Goal: Task Accomplishment & Management: Use online tool/utility

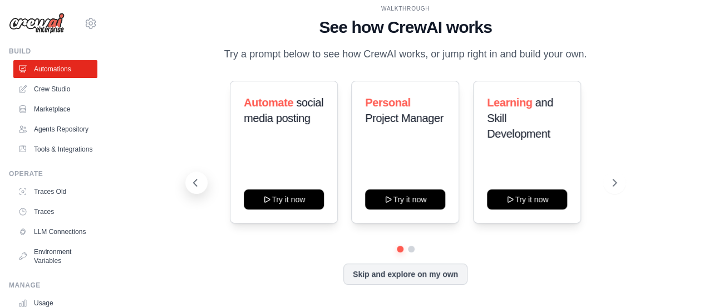
click at [190, 183] on icon at bounding box center [195, 182] width 11 height 11
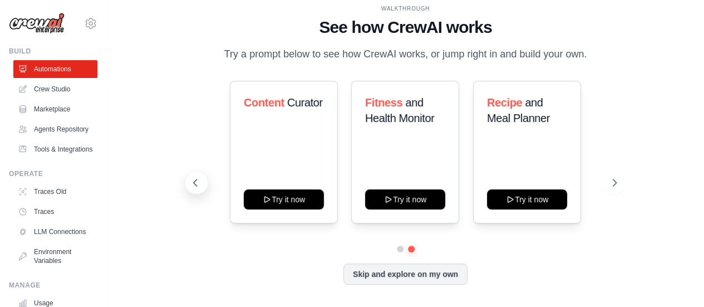
click at [190, 183] on icon at bounding box center [195, 182] width 11 height 11
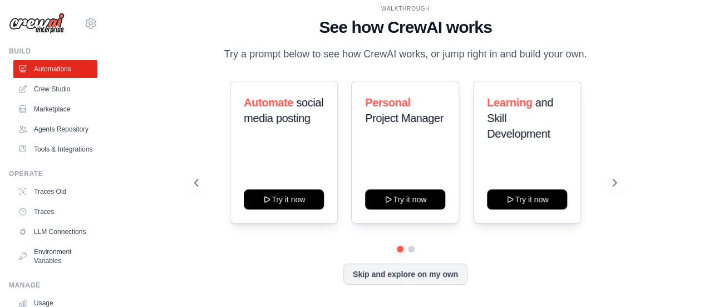
click at [194, 233] on div "Automate social media posting Try it now Personal Project Manager Try it now Le…" at bounding box center [405, 163] width 422 height 165
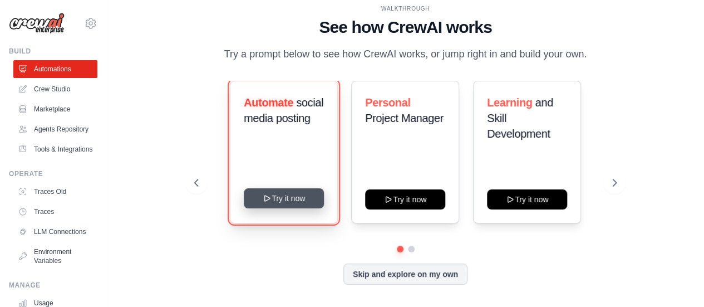
click at [263, 194] on icon at bounding box center [267, 198] width 9 height 9
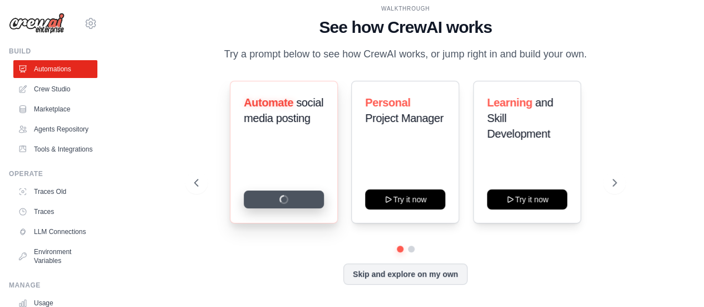
scroll to position [19, 0]
click at [388, 270] on button "Skip and explore on my own" at bounding box center [405, 272] width 124 height 21
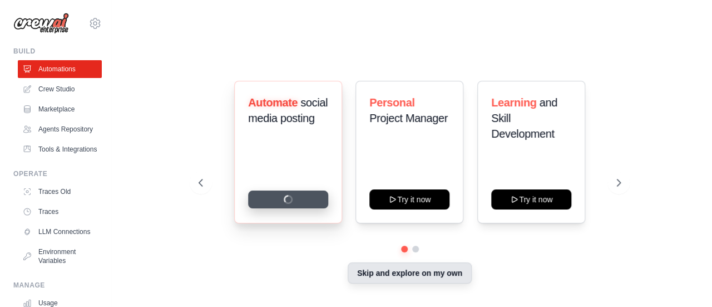
scroll to position [0, 0]
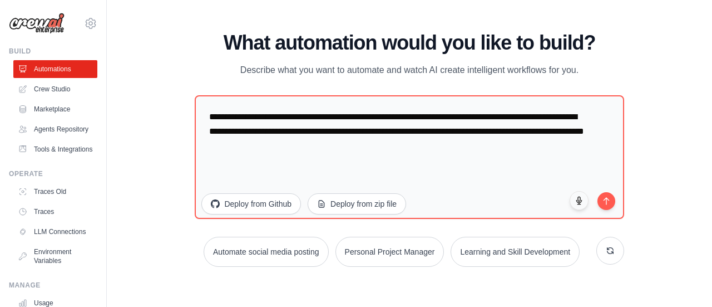
click at [528, 252] on body "kaviya2862000@gmail.com Settings Build Automations" at bounding box center [356, 153] width 712 height 307
click at [494, 235] on button "Learning and Skill Development" at bounding box center [514, 250] width 131 height 31
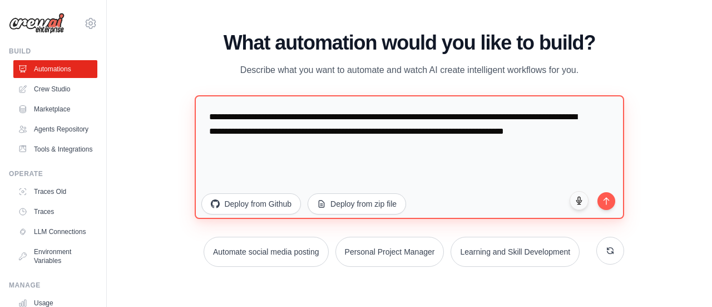
click at [408, 126] on textarea "**********" at bounding box center [409, 156] width 429 height 123
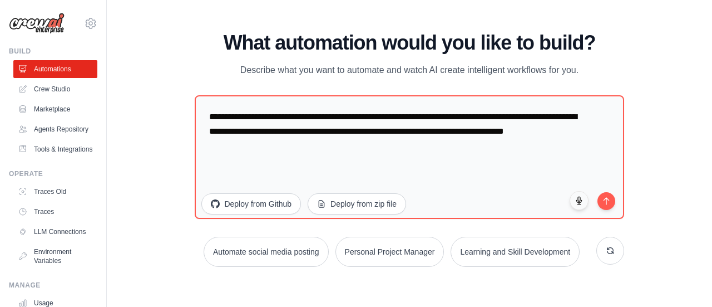
click at [243, 246] on body "kaviya2862000@gmail.com Settings Build Automations" at bounding box center [356, 153] width 712 height 307
click at [449, 235] on button "Learning and Skill Development" at bounding box center [514, 250] width 131 height 31
click at [489, 235] on button "Learning and Skill Development" at bounding box center [514, 250] width 131 height 31
click at [504, 236] on div "Automate social media posting Personal Project Manager Learning and Skill Devel…" at bounding box center [409, 251] width 429 height 30
click at [597, 224] on div "WALKTHROUGH See how CrewAI works Try a prompt below to see how CrewAI works, or…" at bounding box center [409, 154] width 456 height 244
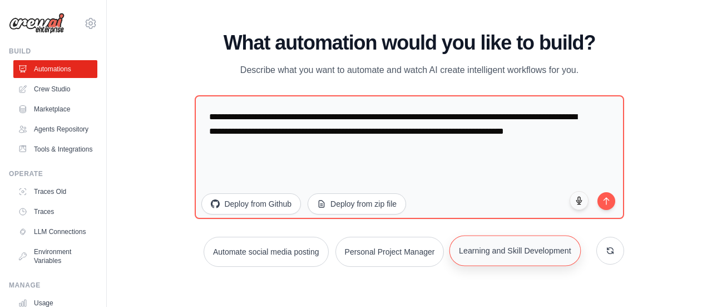
click at [513, 235] on button "Learning and Skill Development" at bounding box center [514, 250] width 131 height 31
click at [396, 235] on main "WALKTHROUGH See how CrewAI works Try a prompt below to see how CrewAI works, or…" at bounding box center [409, 153] width 605 height 307
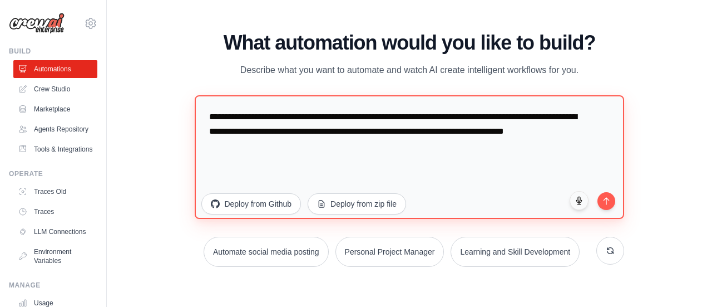
click at [323, 156] on textarea "**********" at bounding box center [409, 156] width 429 height 123
type textarea "**********"
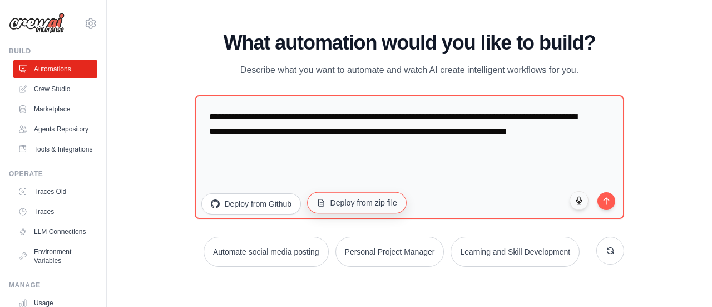
click at [319, 205] on icon "button" at bounding box center [321, 202] width 5 height 7
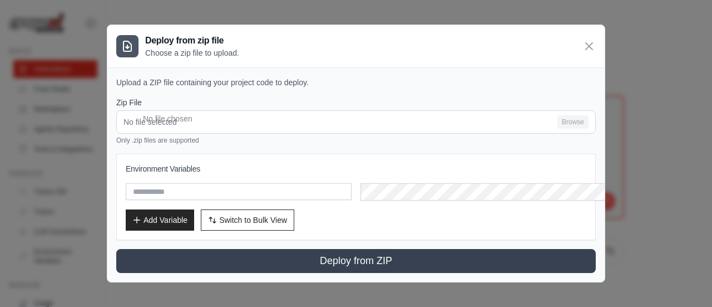
click at [439, 51] on h1 "What automation would you like to build?" at bounding box center [409, 43] width 429 height 22
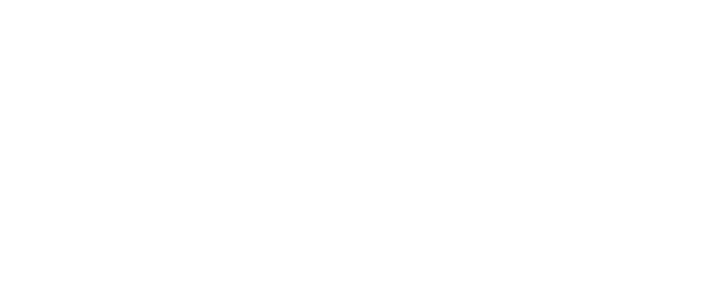
click at [302, 0] on html at bounding box center [356, 0] width 712 height 0
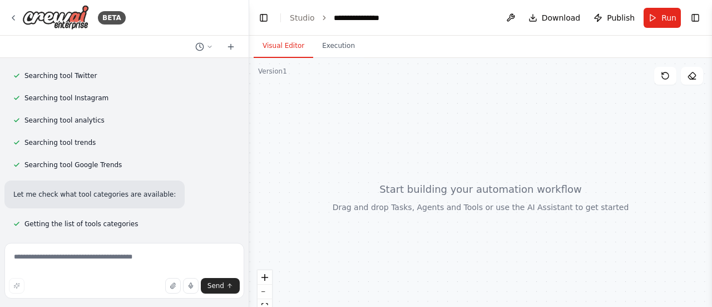
scroll to position [240, 0]
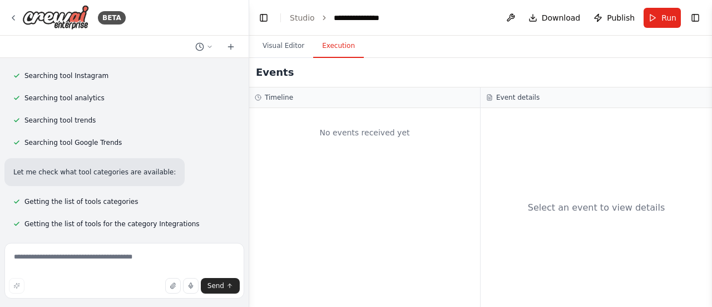
click at [328, 44] on button "Execution" at bounding box center [338, 45] width 51 height 23
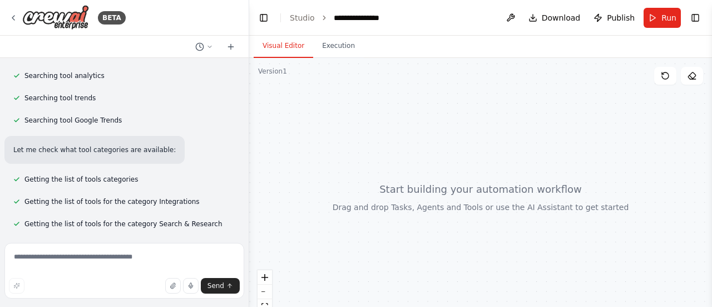
click at [290, 45] on button "Visual Editor" at bounding box center [284, 45] width 60 height 23
click at [16, 18] on icon at bounding box center [13, 17] width 9 height 9
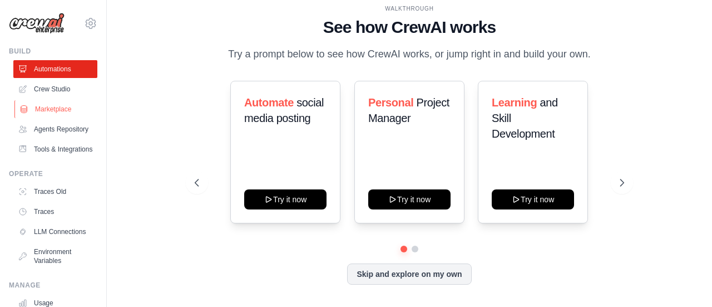
click at [47, 107] on link "Marketplace" at bounding box center [56, 109] width 84 height 18
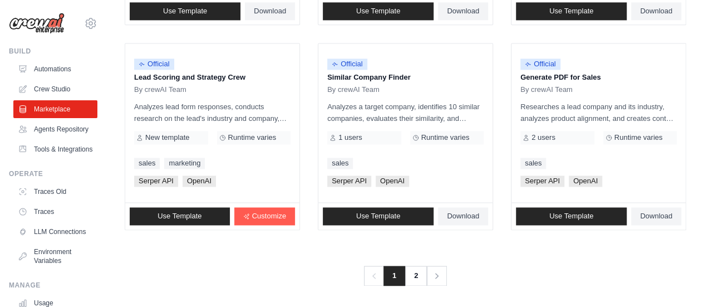
scroll to position [753, 0]
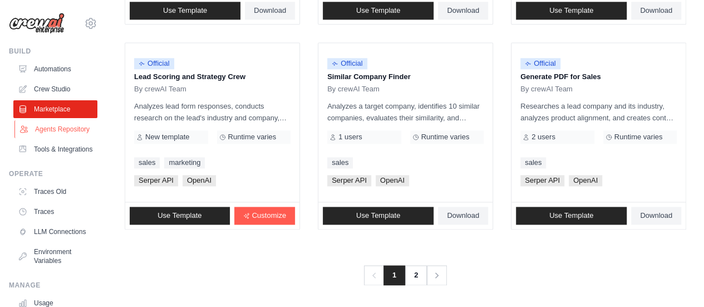
click at [60, 138] on link "Agents Repository" at bounding box center [56, 129] width 84 height 18
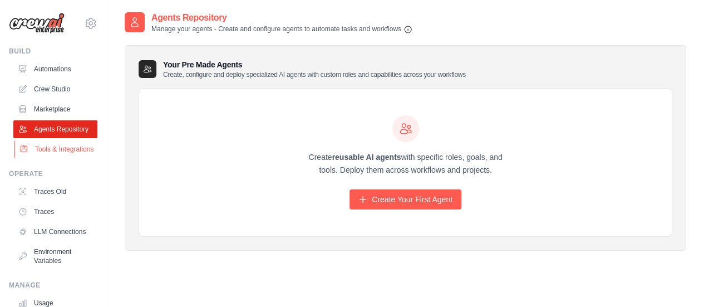
click at [49, 158] on link "Tools & Integrations" at bounding box center [56, 149] width 84 height 18
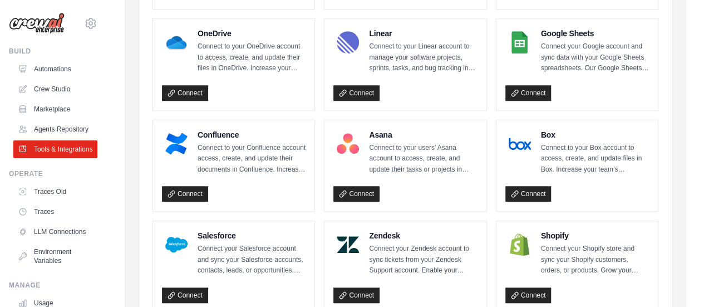
scroll to position [314, 0]
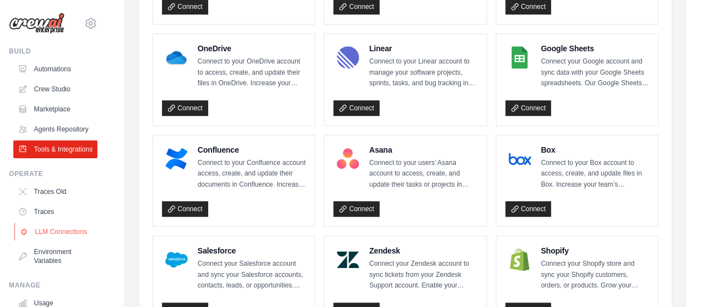
click at [56, 240] on link "LLM Connections" at bounding box center [56, 232] width 84 height 18
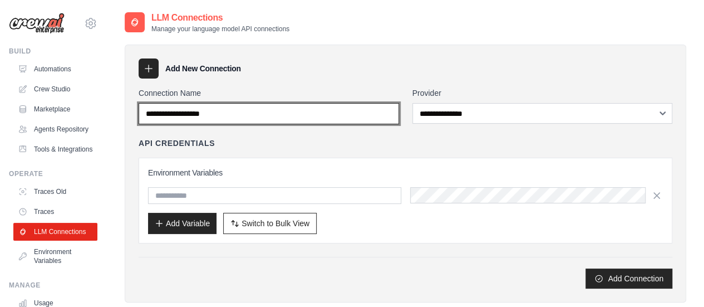
click at [276, 121] on input "Connection Name" at bounding box center [269, 113] width 260 height 21
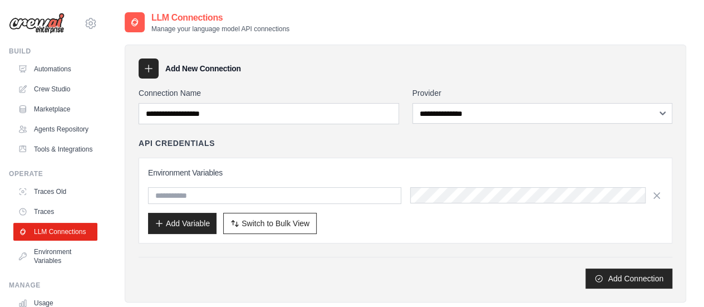
click at [243, 128] on div "**********" at bounding box center [405, 187] width 533 height 201
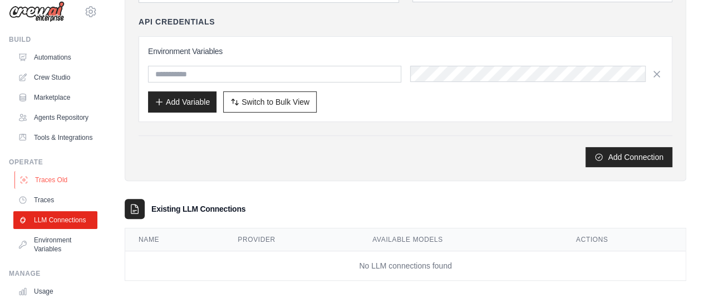
scroll to position [11, 0]
click at [45, 209] on link "Traces" at bounding box center [56, 200] width 84 height 18
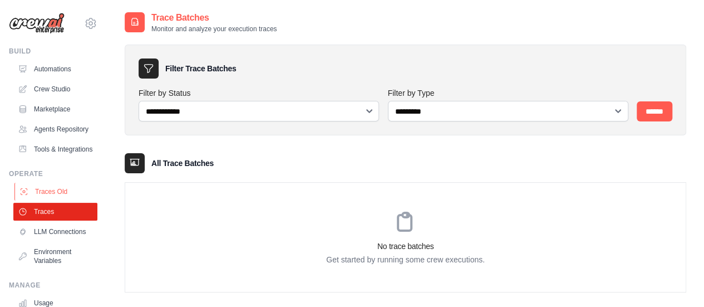
click at [51, 200] on link "Traces Old" at bounding box center [56, 191] width 84 height 18
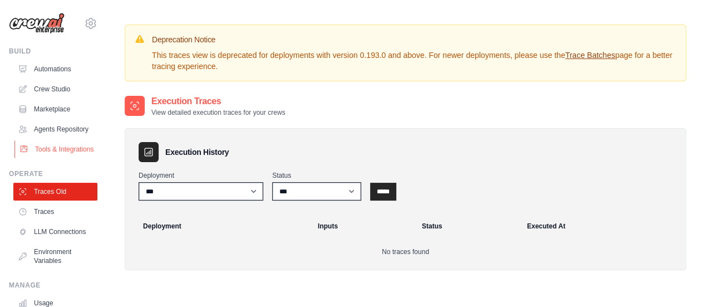
click at [53, 158] on link "Tools & Integrations" at bounding box center [56, 149] width 84 height 18
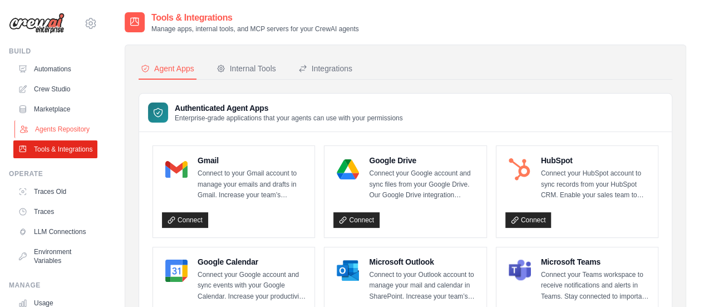
click at [56, 130] on link "Agents Repository" at bounding box center [56, 129] width 84 height 18
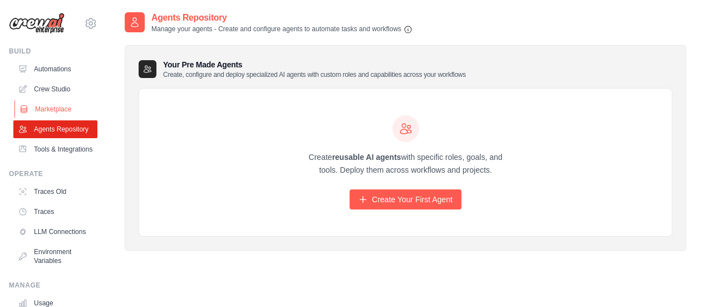
click at [53, 109] on link "Marketplace" at bounding box center [56, 109] width 84 height 18
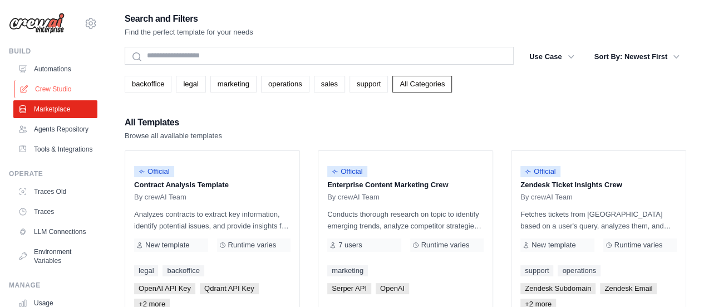
click at [52, 88] on link "Crew Studio" at bounding box center [56, 89] width 84 height 18
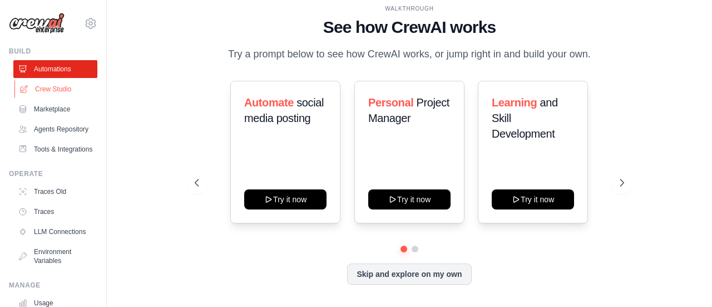
click at [53, 96] on link "Crew Studio" at bounding box center [56, 89] width 84 height 18
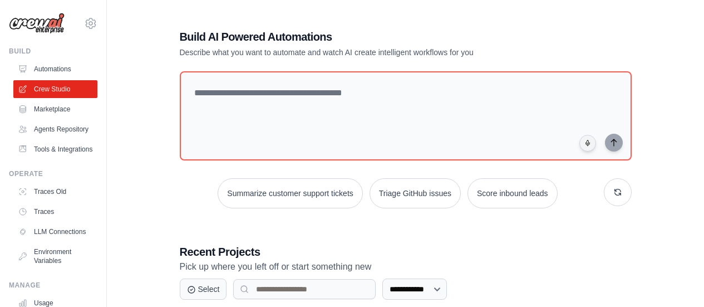
click at [53, 74] on link "Automations" at bounding box center [55, 69] width 84 height 18
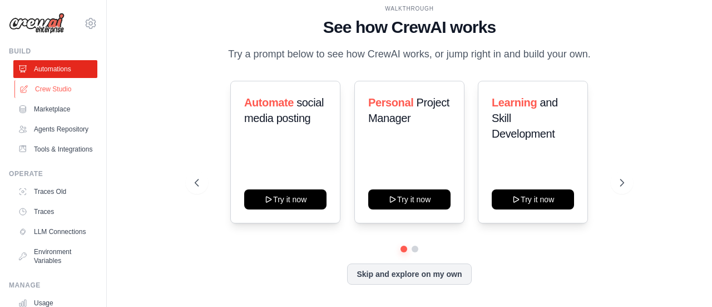
click at [52, 83] on link "Crew Studio" at bounding box center [56, 89] width 84 height 18
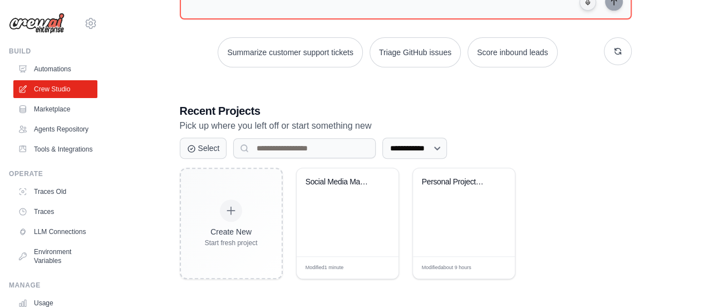
click at [581, 197] on div "Create New Start fresh project Social Media Management Pro Modified 1 minute Ed…" at bounding box center [406, 222] width 452 height 111
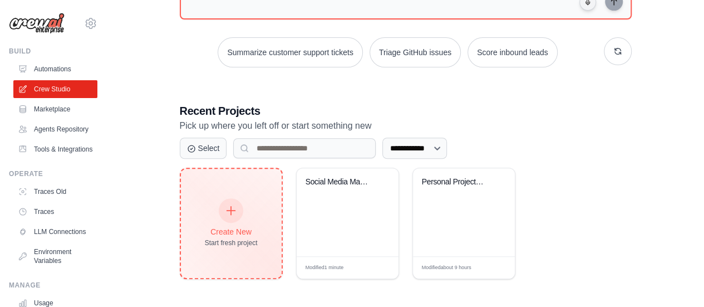
click at [243, 209] on div "Create New Start fresh project" at bounding box center [231, 223] width 53 height 48
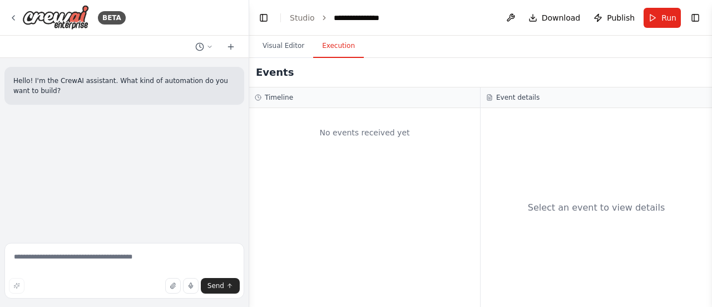
click at [332, 48] on button "Execution" at bounding box center [338, 45] width 51 height 23
click at [381, 194] on div "No events received yet" at bounding box center [364, 207] width 231 height 199
click at [212, 47] on icon at bounding box center [209, 46] width 7 height 7
click at [212, 47] on div at bounding box center [124, 153] width 249 height 307
click at [314, 161] on div "No events received yet" at bounding box center [364, 207] width 231 height 199
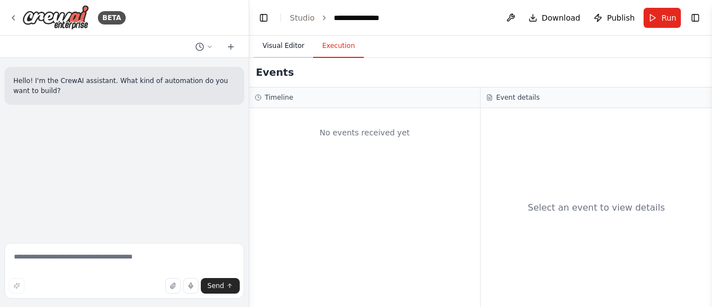
click at [291, 56] on button "Visual Editor" at bounding box center [284, 45] width 60 height 23
click at [324, 51] on button "Execution" at bounding box center [338, 45] width 51 height 23
click at [515, 18] on button at bounding box center [511, 18] width 18 height 20
